Goal: Find specific page/section: Find specific page/section

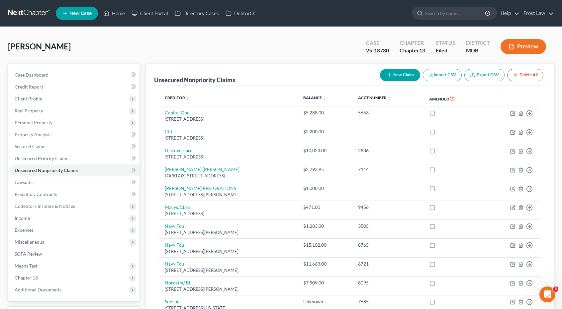
click at [39, 12] on link at bounding box center [29, 13] width 42 height 12
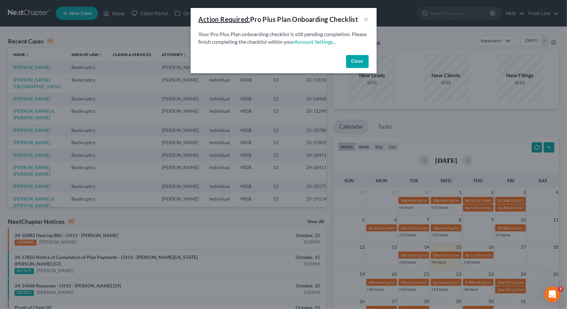
click at [356, 63] on button "Close" at bounding box center [357, 61] width 23 height 13
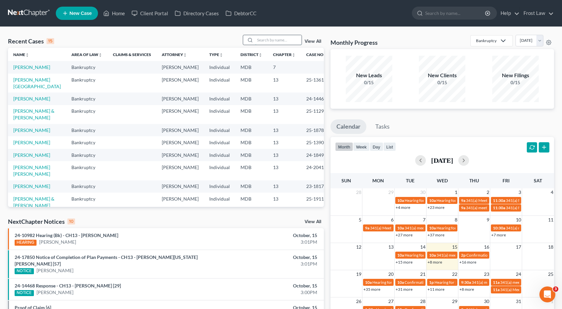
click at [263, 40] on input "search" at bounding box center [278, 40] width 46 height 10
type input "leggett"
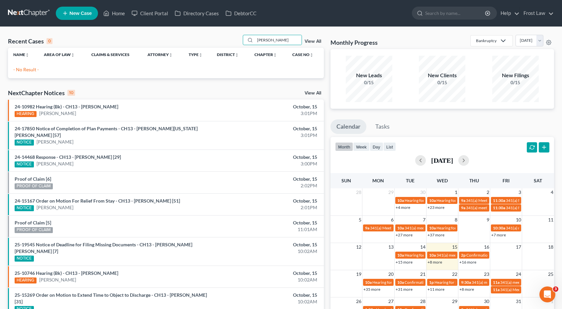
click at [312, 40] on link "View All" at bounding box center [312, 41] width 17 height 5
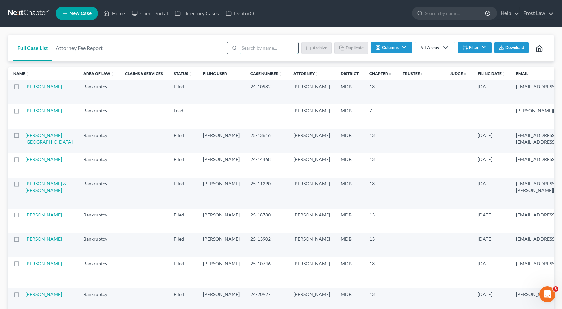
click at [259, 49] on input "search" at bounding box center [268, 47] width 59 height 11
type input "leggett"
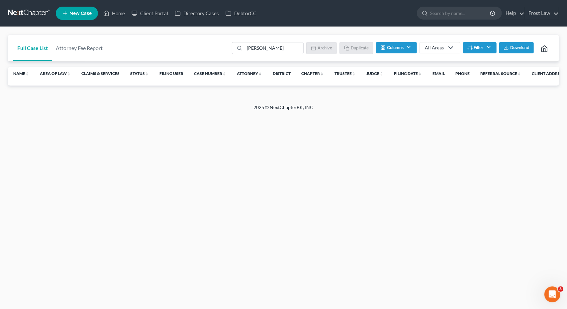
click at [483, 48] on button "Filter" at bounding box center [480, 47] width 34 height 11
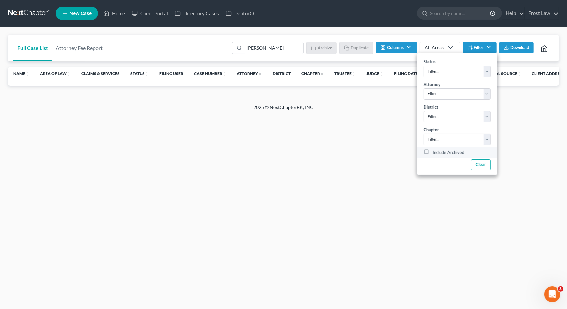
click at [455, 152] on label "Include Archived" at bounding box center [449, 153] width 32 height 8
click at [440, 152] on input "Include Archived" at bounding box center [437, 151] width 4 height 4
checkbox input "true"
